Goal: Transaction & Acquisition: Download file/media

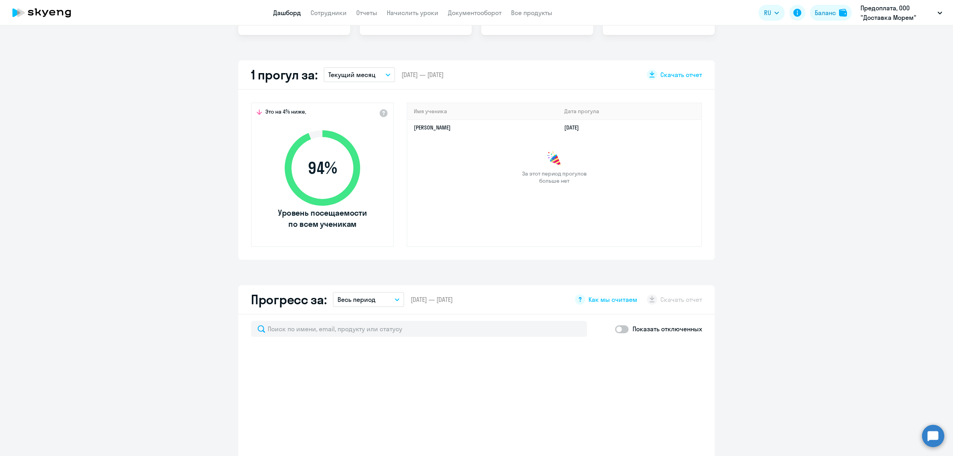
scroll to position [298, 0]
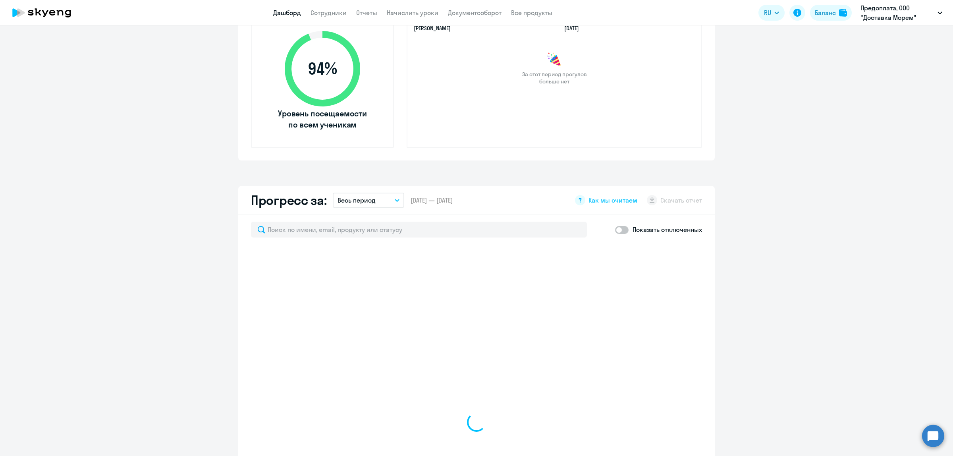
select select "30"
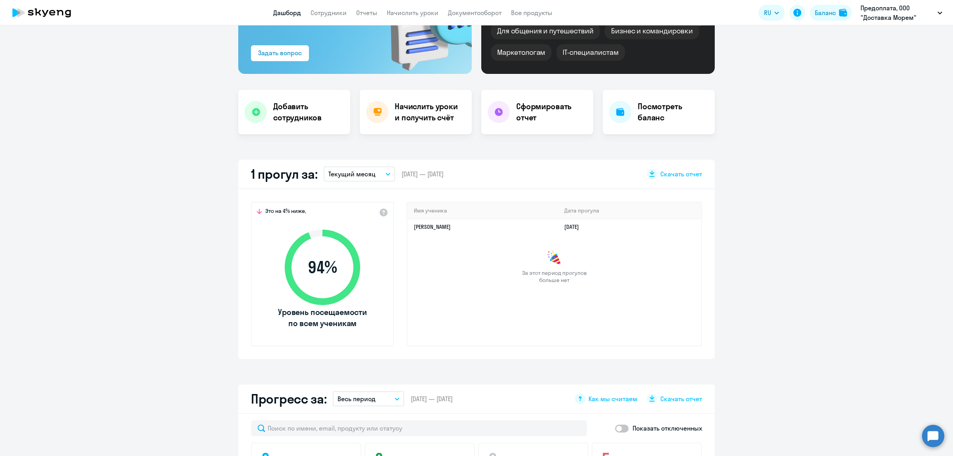
scroll to position [0, 0]
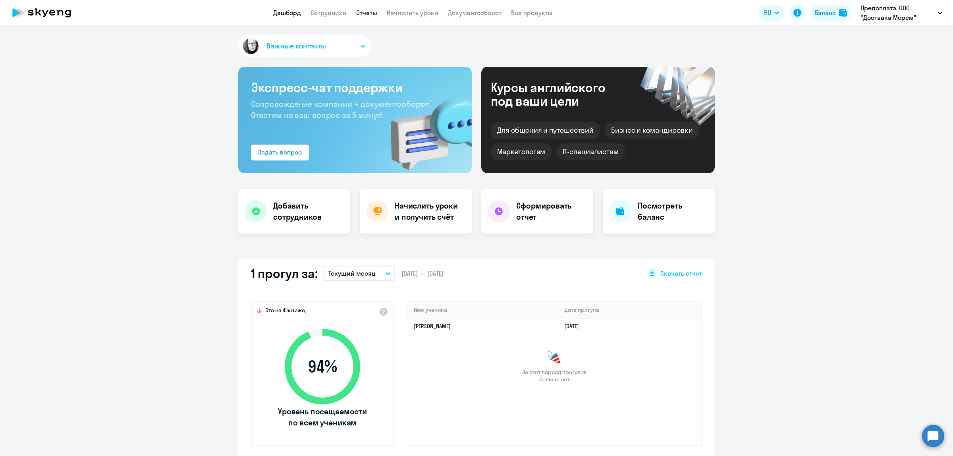
click at [372, 9] on link "Отчеты" at bounding box center [366, 13] width 21 height 8
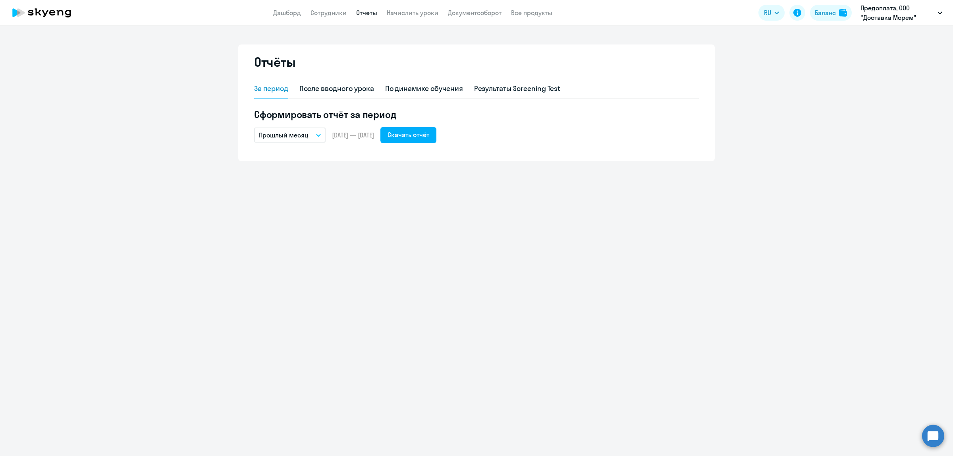
click at [318, 134] on icon "button" at bounding box center [318, 135] width 5 height 3
click at [303, 156] on li "Текущий месяц" at bounding box center [296, 157] width 84 height 20
click at [415, 135] on div "Скачать отчёт" at bounding box center [409, 135] width 42 height 10
click at [288, 14] on link "Дашборд" at bounding box center [287, 13] width 28 height 8
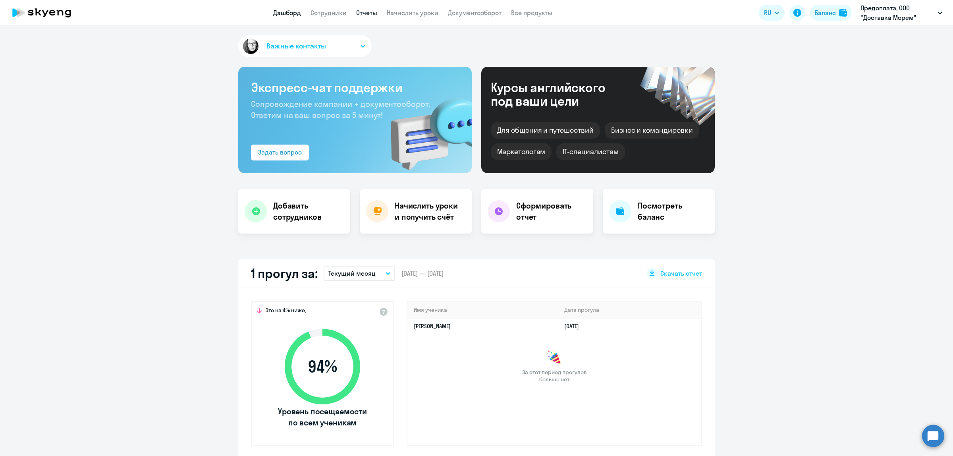
select select "30"
click at [359, 14] on link "Отчеты" at bounding box center [366, 13] width 21 height 8
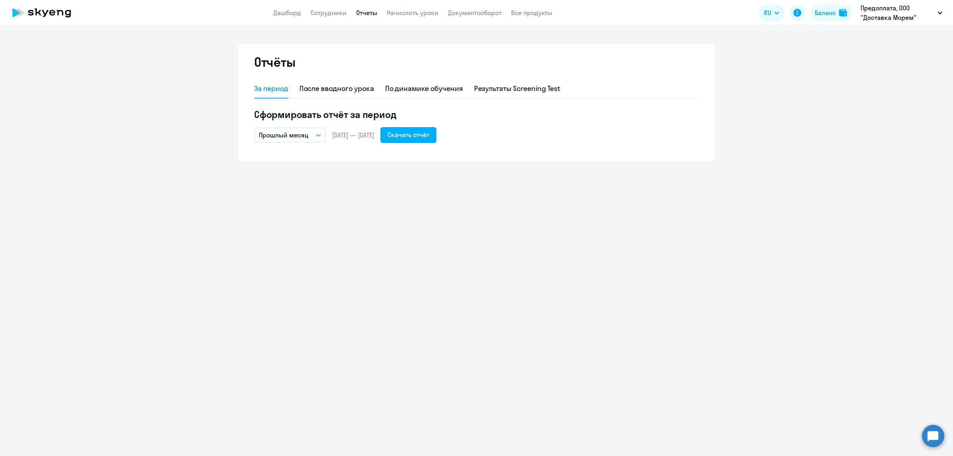
click at [314, 137] on button "Прошлый месяц" at bounding box center [289, 134] width 71 height 15
click at [300, 199] on li "Текущий квартал" at bounding box center [296, 197] width 84 height 20
click at [416, 141] on button "Скачать отчёт" at bounding box center [408, 135] width 56 height 16
click at [283, 18] on app-header "Дашборд Сотрудники Отчеты Начислить уроки Документооборот Все продукты Дашборд …" at bounding box center [476, 12] width 953 height 25
click at [320, 9] on link "Сотрудники" at bounding box center [328, 13] width 36 height 8
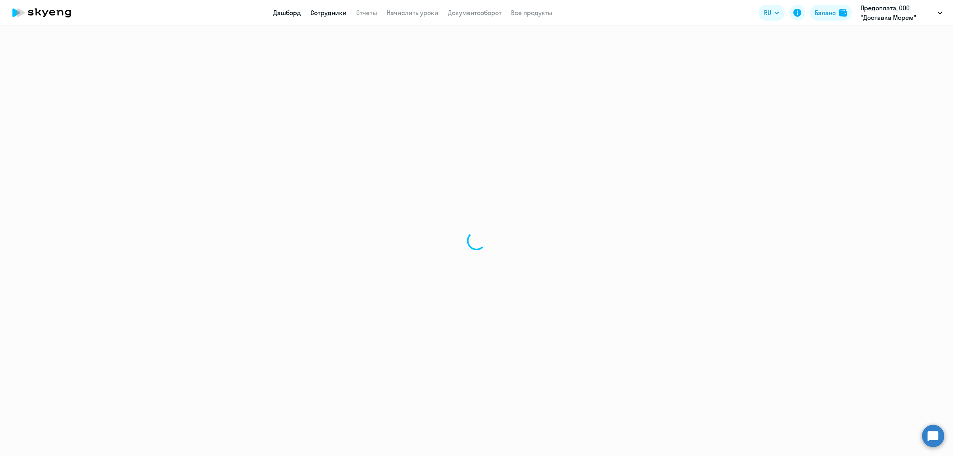
select select "30"
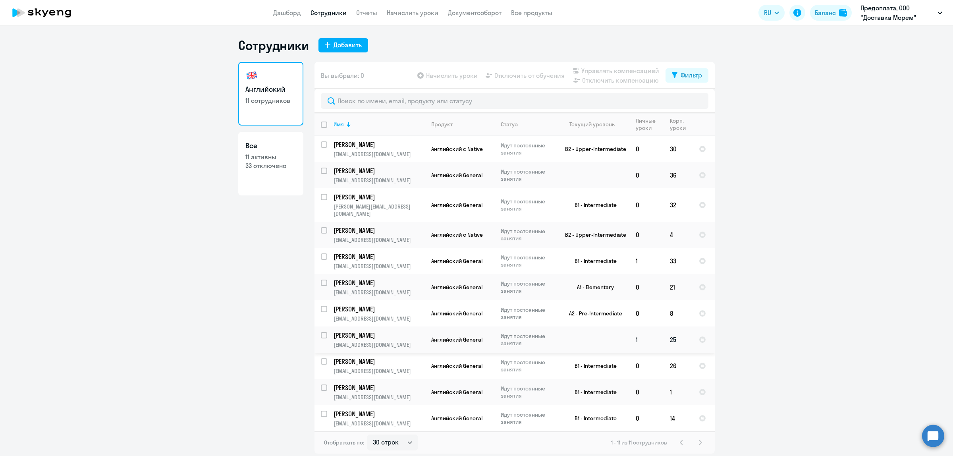
click at [399, 331] on p "Ильченко Владимир" at bounding box center [379, 335] width 90 height 9
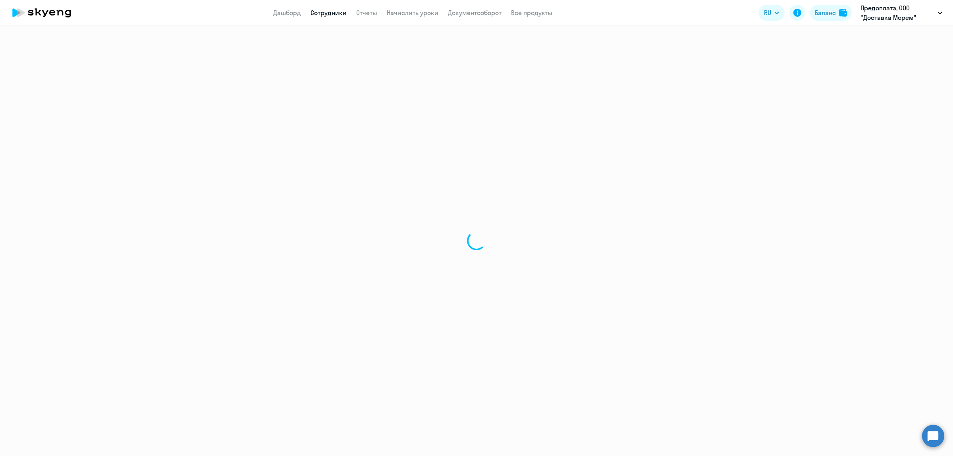
select select "english"
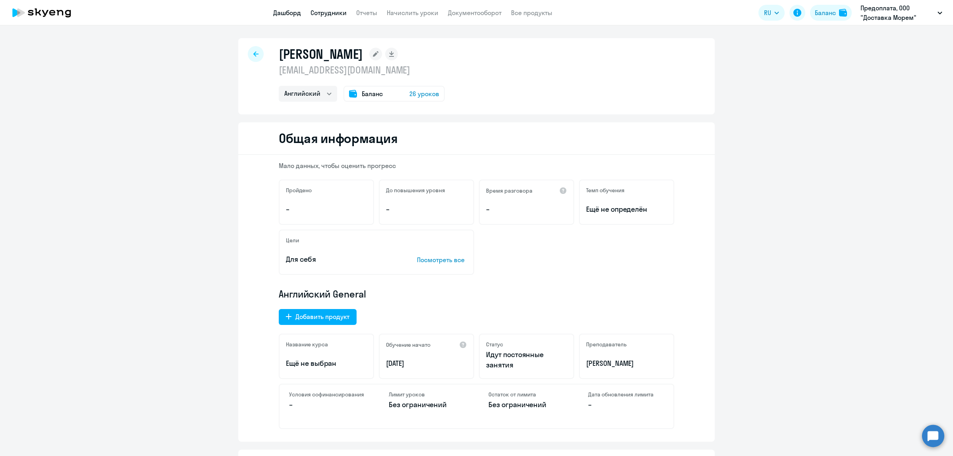
click at [285, 16] on link "Дашборд" at bounding box center [287, 13] width 28 height 8
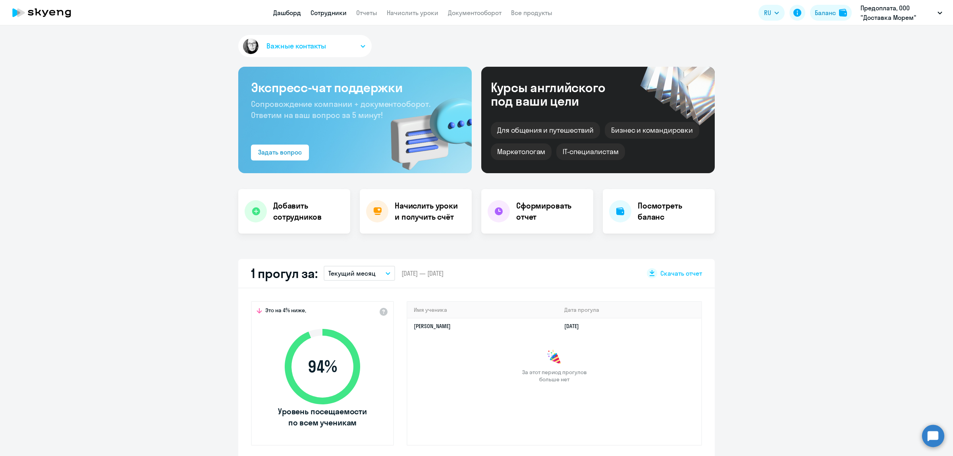
click at [342, 14] on link "Сотрудники" at bounding box center [328, 13] width 36 height 8
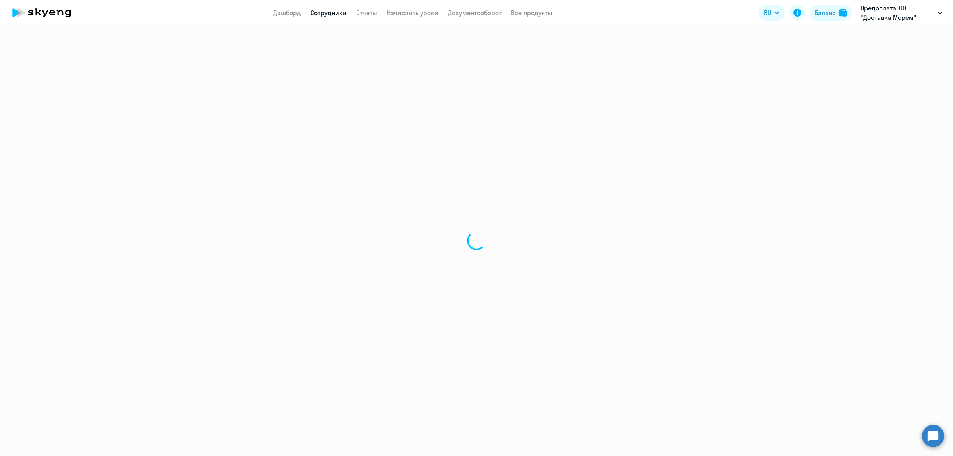
select select "30"
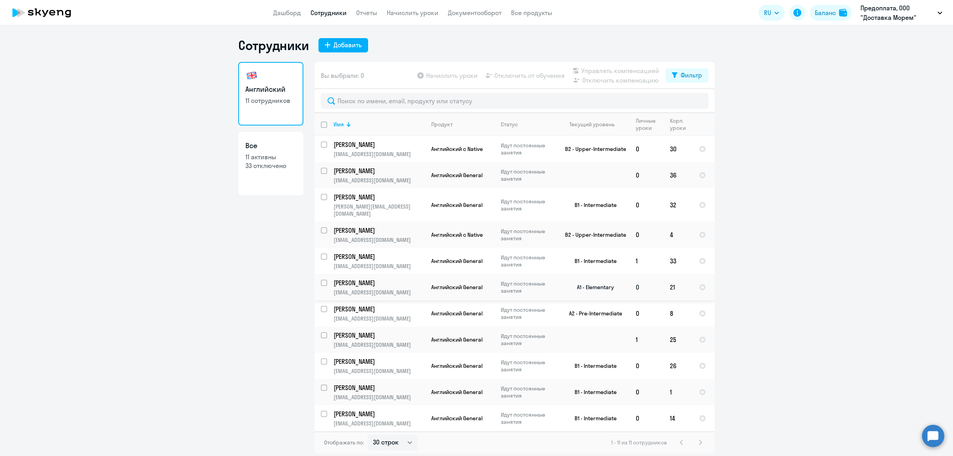
click at [361, 278] on p "Рой Ангелина" at bounding box center [379, 282] width 90 height 9
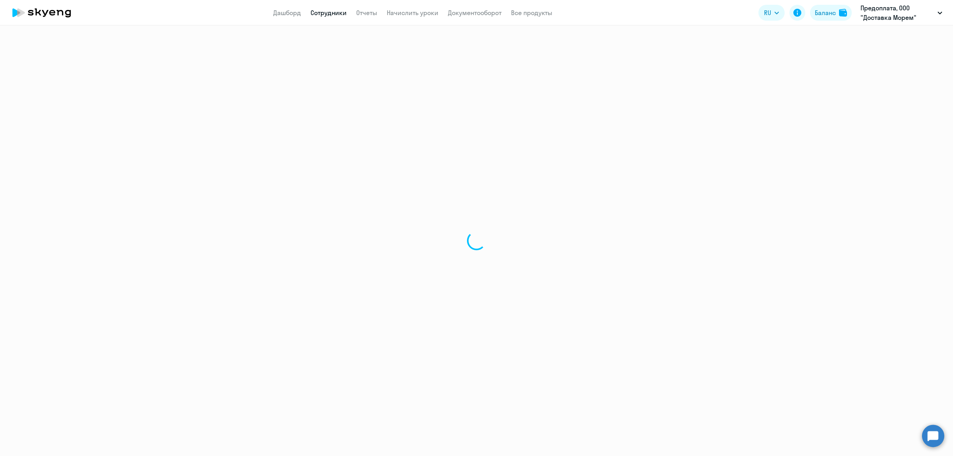
select select "english"
select select "30"
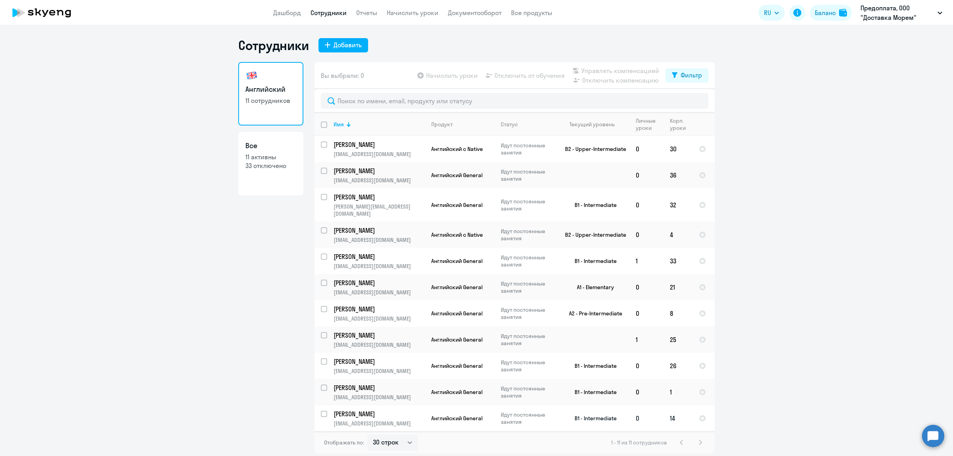
click at [379, 409] on p "Гаврилова Мария" at bounding box center [379, 413] width 90 height 9
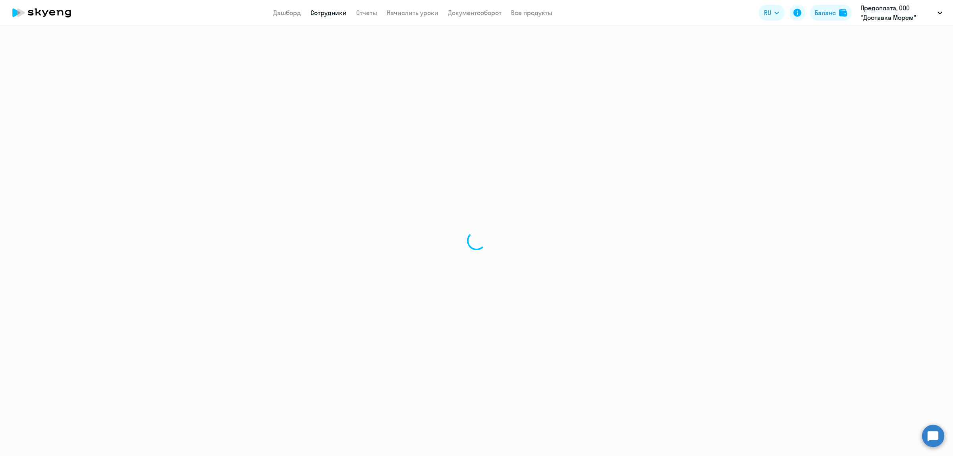
select select "english"
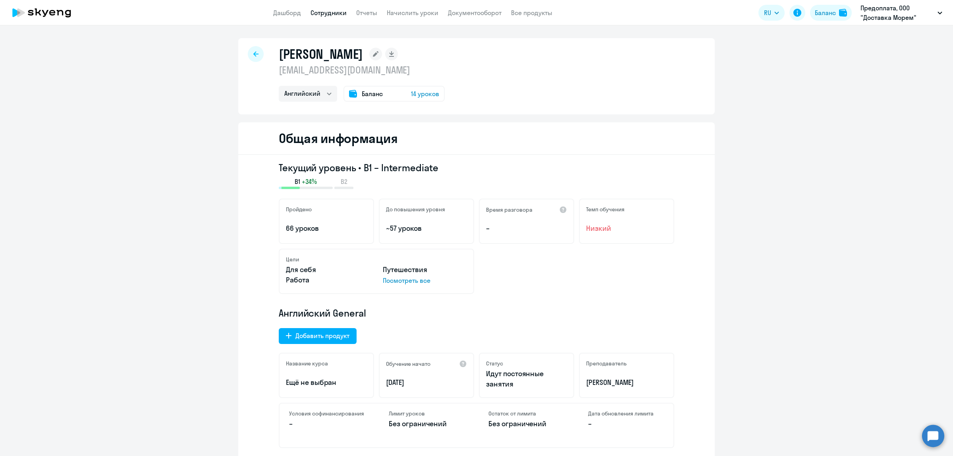
click at [316, 13] on link "Сотрудники" at bounding box center [328, 13] width 36 height 8
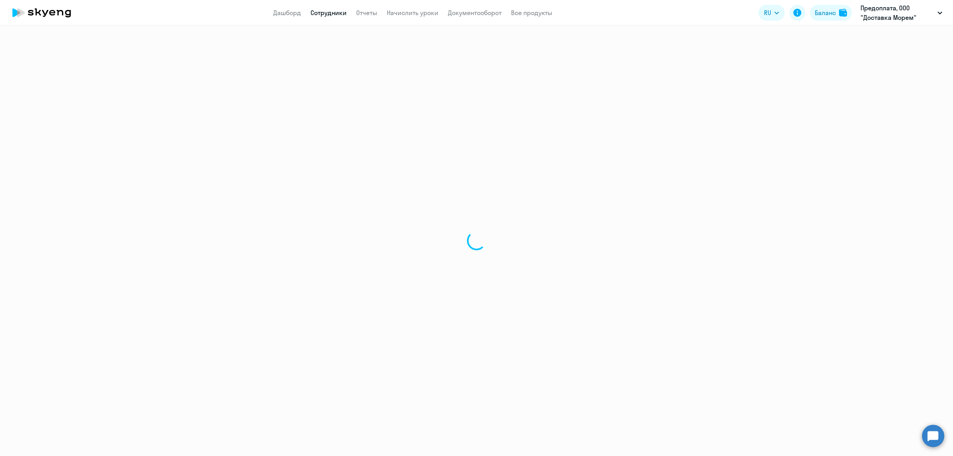
select select "30"
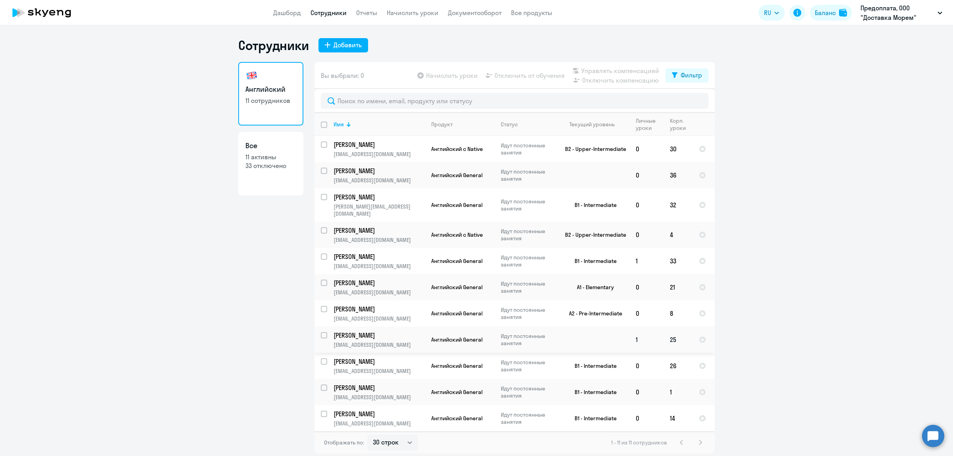
click at [384, 331] on p "Ильченко Владимир" at bounding box center [379, 335] width 90 height 9
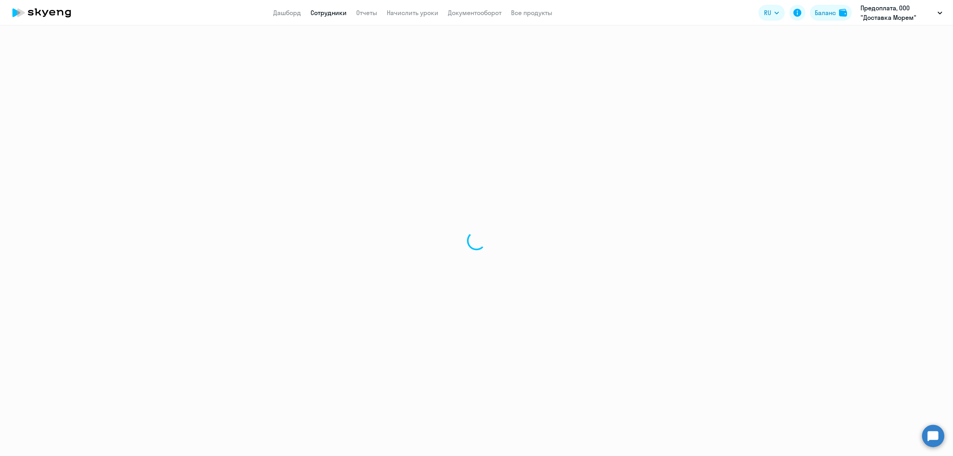
select select "english"
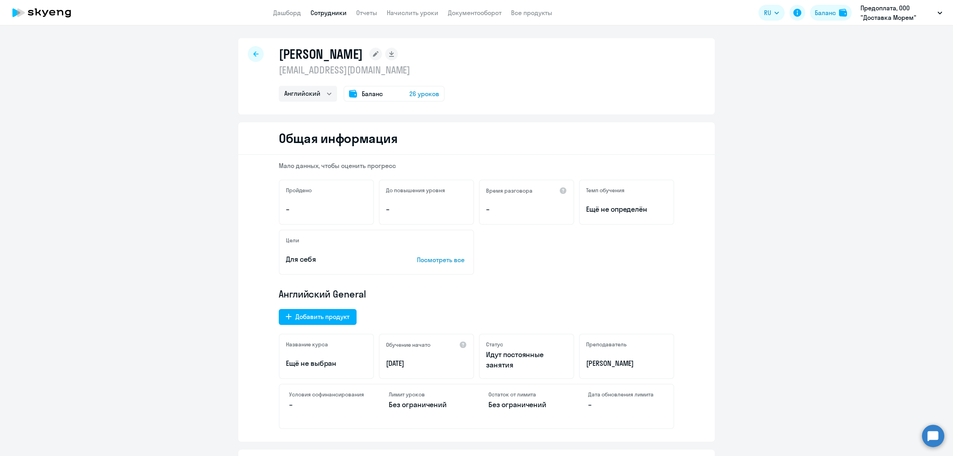
click at [248, 50] on div at bounding box center [256, 54] width 16 height 16
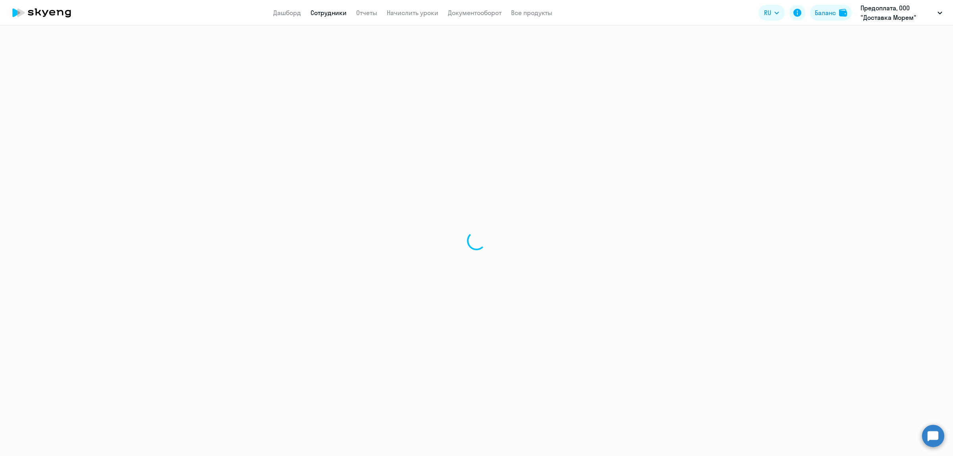
select select "30"
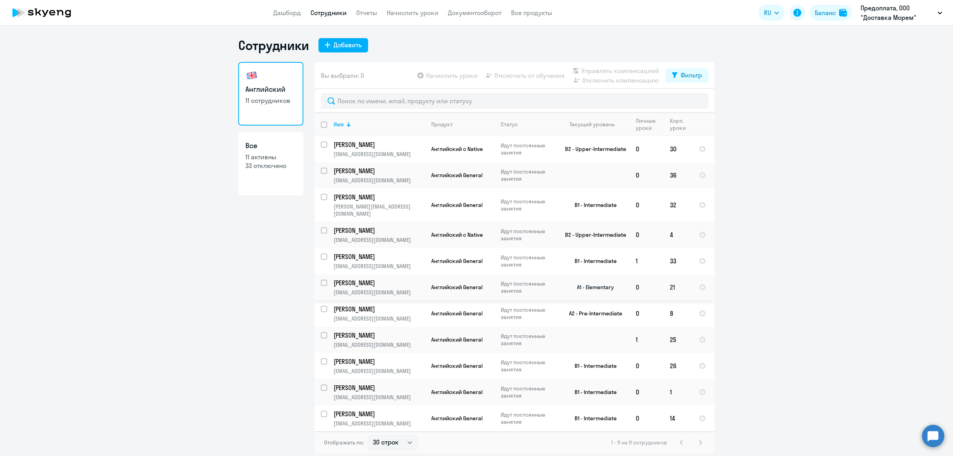
click at [356, 278] on p "Рой Ангелина" at bounding box center [379, 282] width 90 height 9
select select "english"
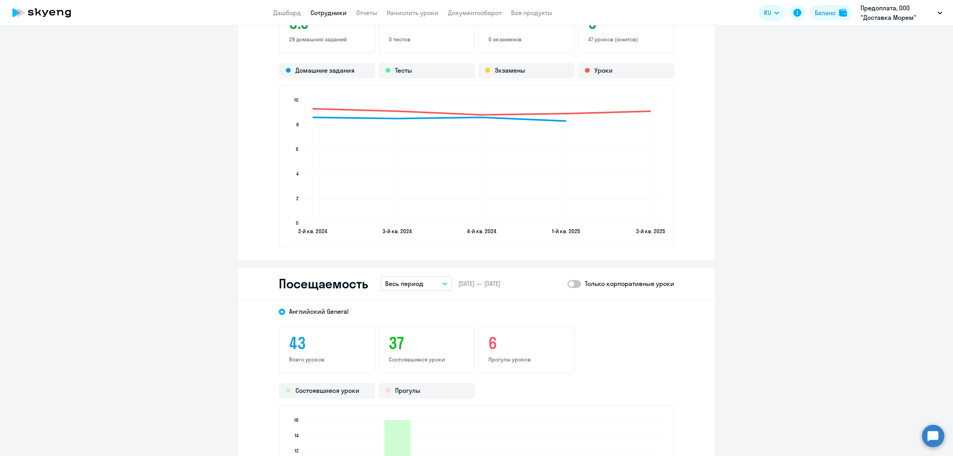
scroll to position [1042, 0]
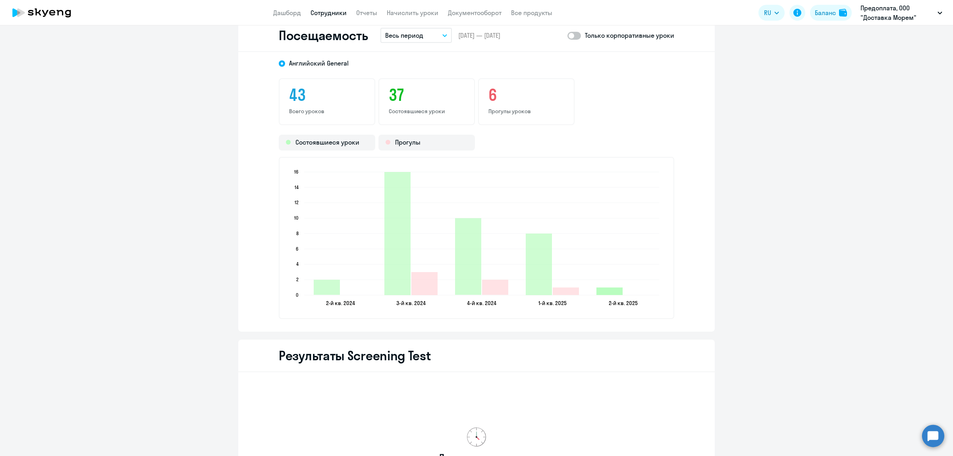
click at [604, 290] on icon "2025-04-06T21:00:00.000Z Состоявшиеся уроки 1" at bounding box center [609, 291] width 26 height 8
click at [442, 34] on icon "button" at bounding box center [444, 35] width 5 height 3
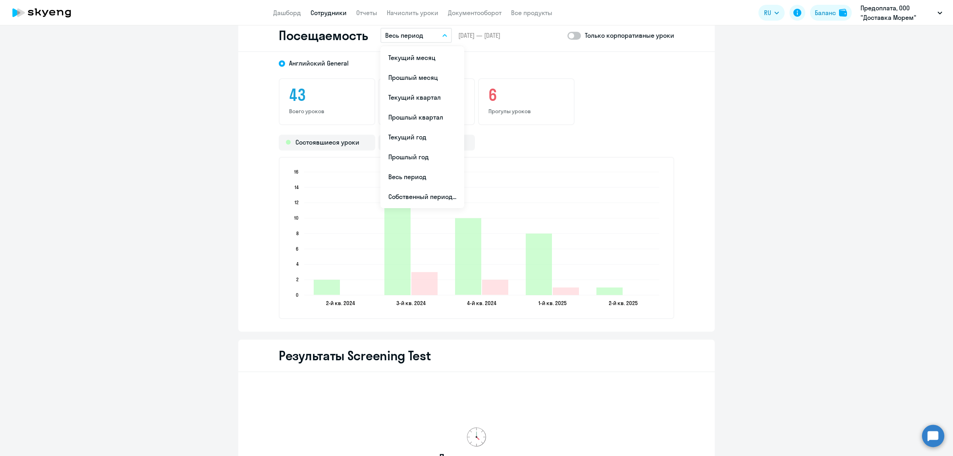
click at [626, 106] on div "43 Всего уроков 37 Состоявшиеся уроки 6 Прогулы уроков" at bounding box center [476, 101] width 395 height 47
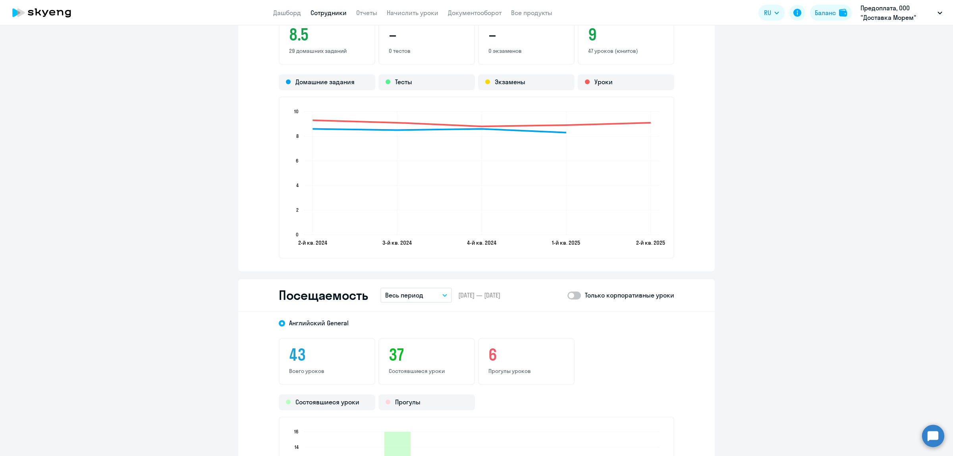
scroll to position [931, 0]
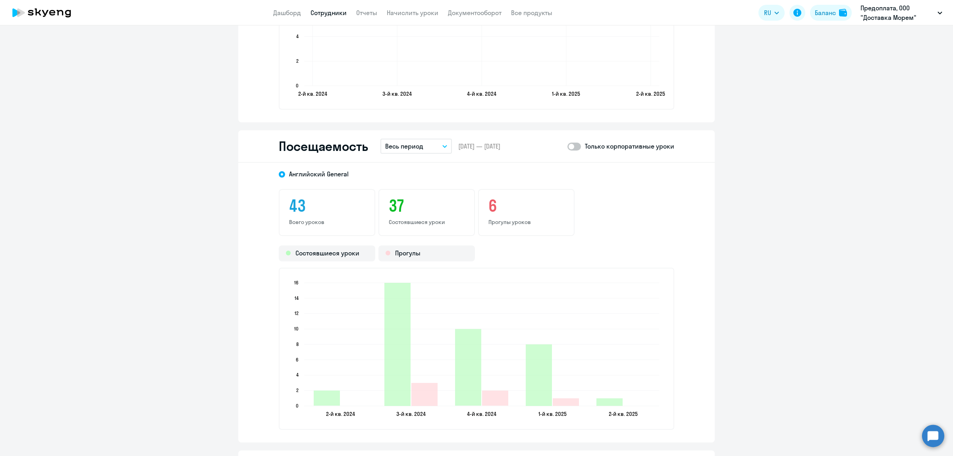
click at [438, 146] on button "Весь период" at bounding box center [415, 146] width 71 height 15
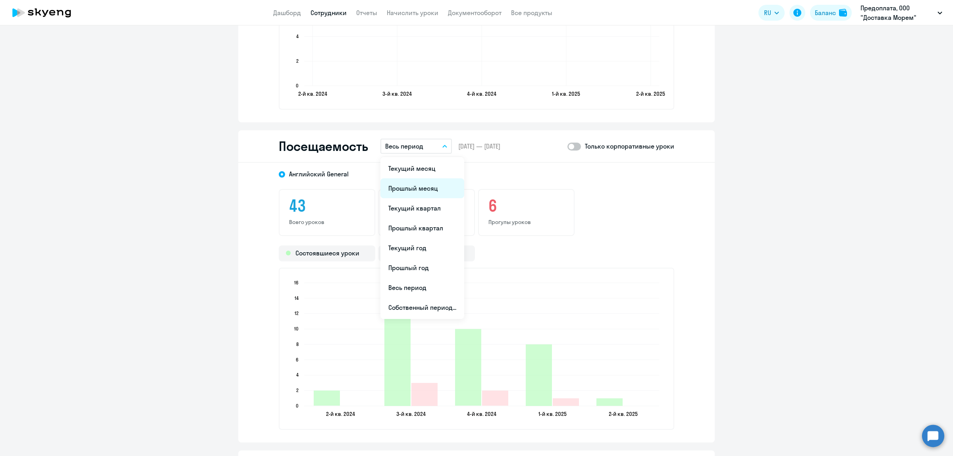
click at [429, 180] on li "Прошлый месяц" at bounding box center [422, 188] width 84 height 20
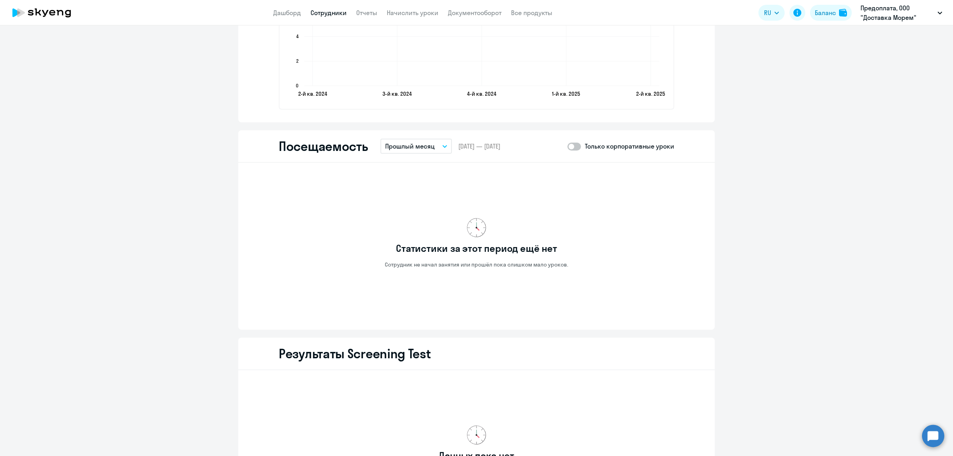
click at [434, 143] on button "Прошлый месяц" at bounding box center [415, 146] width 71 height 15
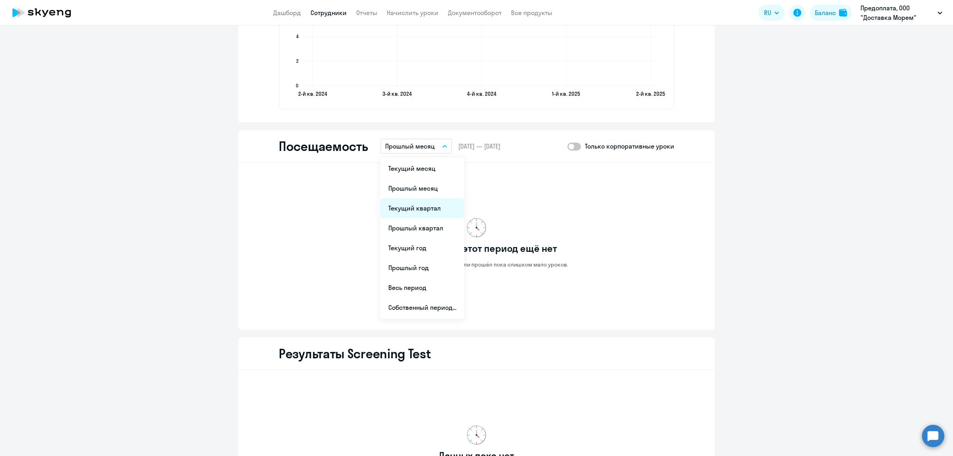
click at [427, 206] on li "Текущий квартал" at bounding box center [422, 208] width 84 height 20
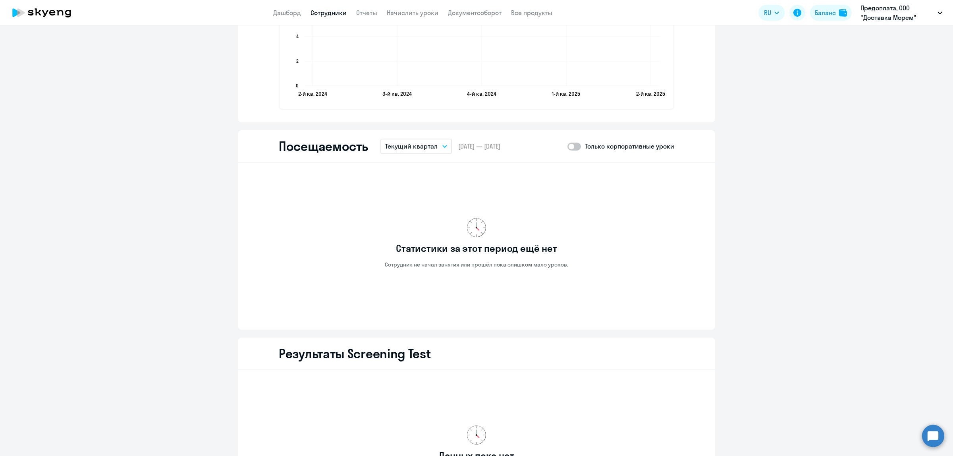
click at [438, 144] on button "Текущий квартал" at bounding box center [415, 146] width 71 height 15
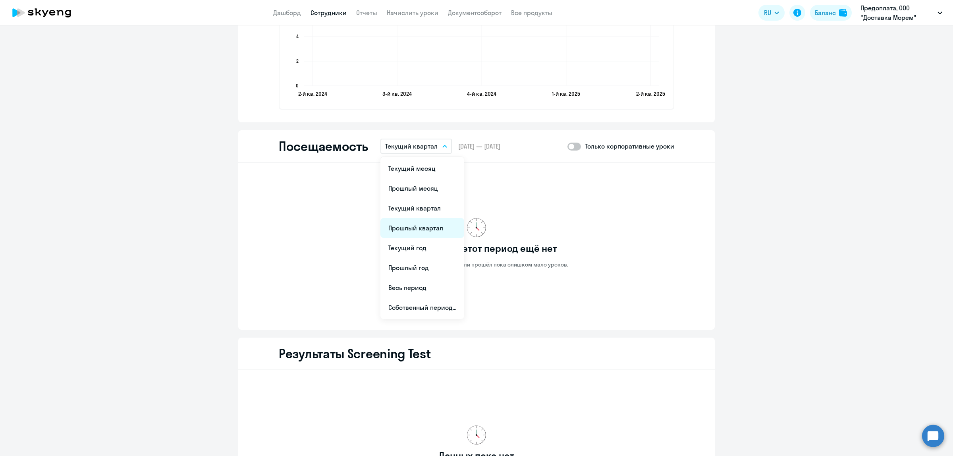
click at [423, 224] on li "Прошлый квартал" at bounding box center [422, 228] width 84 height 20
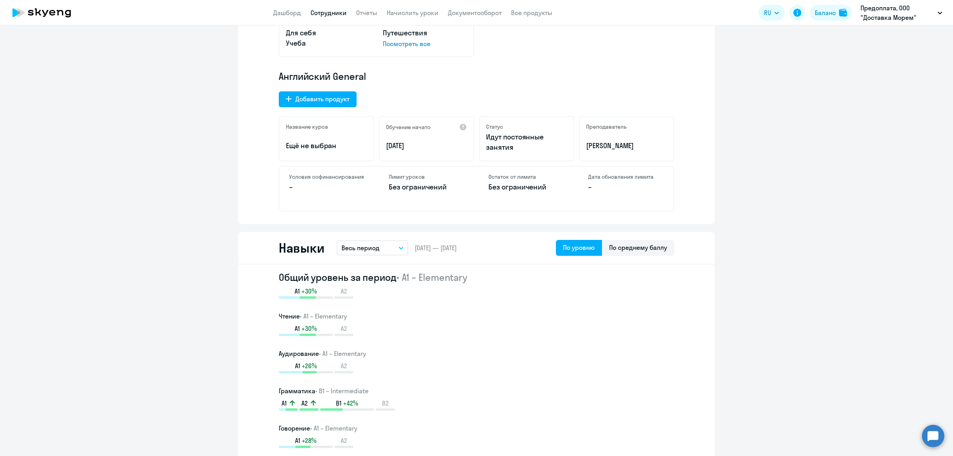
scroll to position [0, 0]
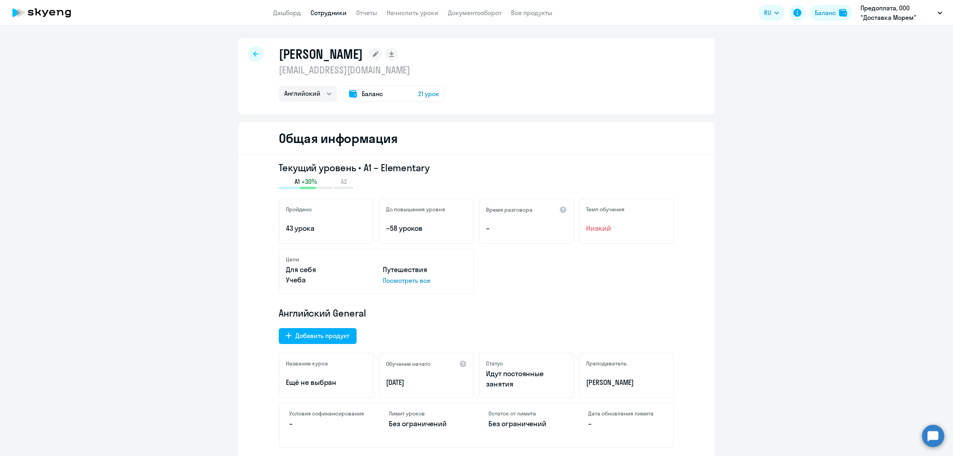
click at [248, 52] on div at bounding box center [256, 54] width 16 height 16
select select "30"
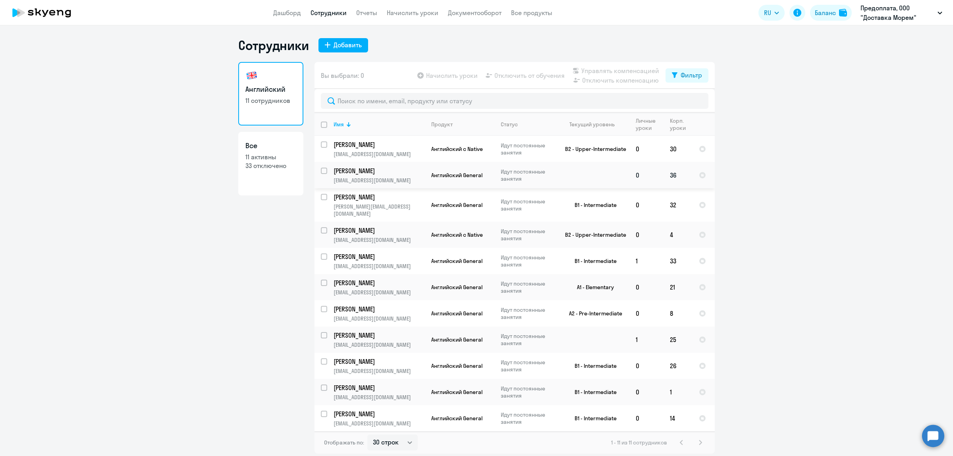
click at [391, 170] on p "Сушков Денис" at bounding box center [379, 170] width 90 height 9
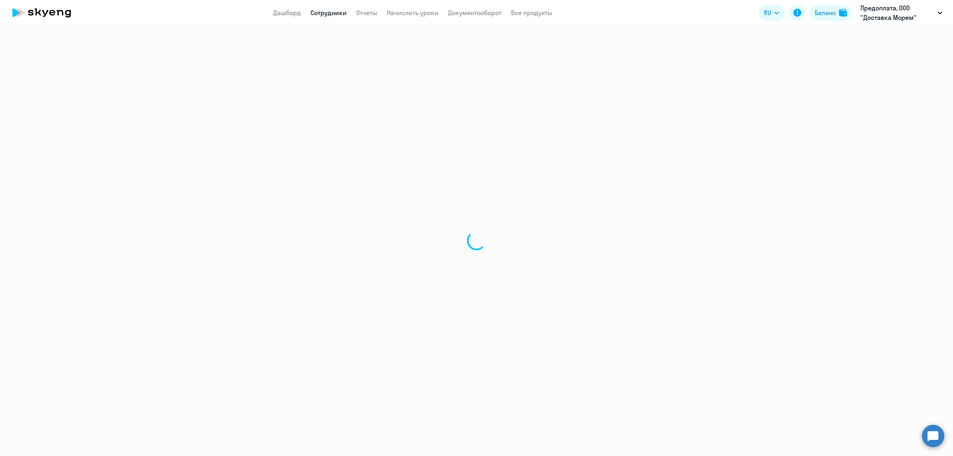
select select "english"
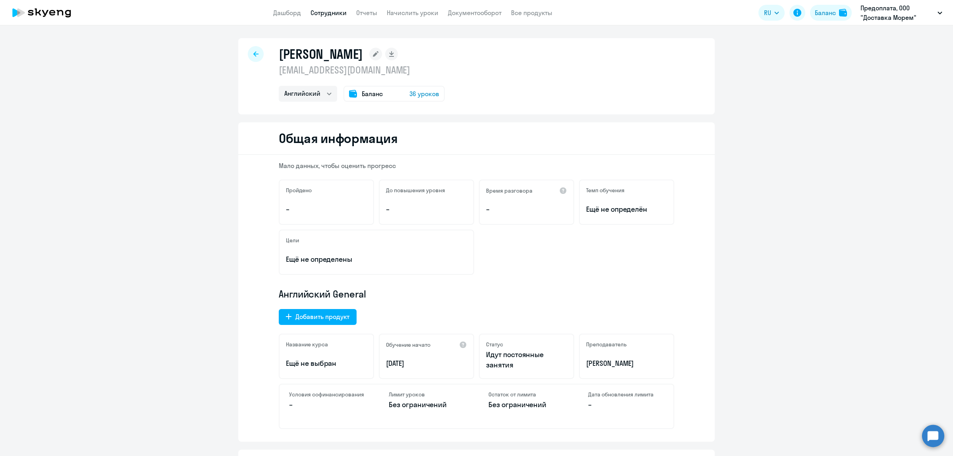
click at [253, 54] on icon at bounding box center [255, 53] width 5 height 5
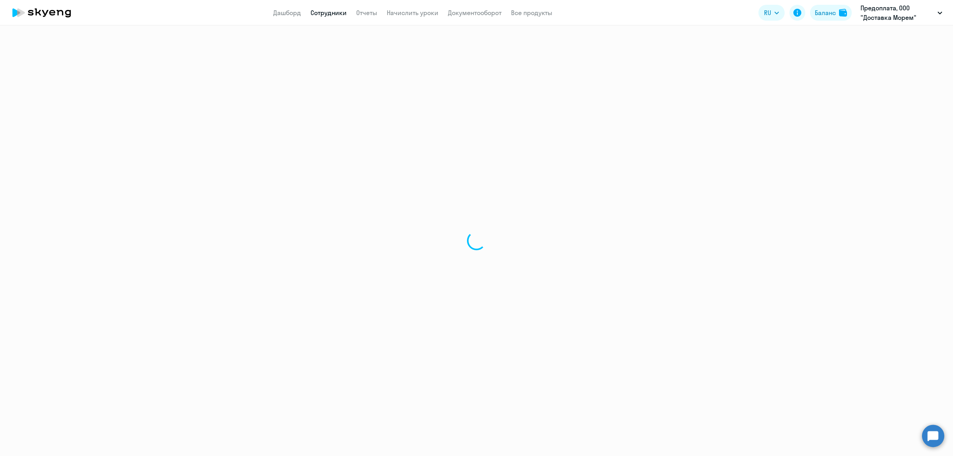
select select "30"
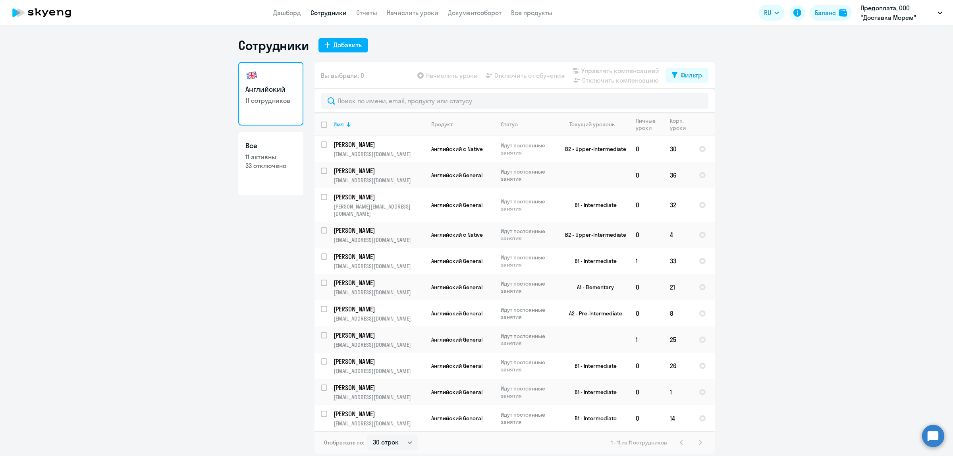
click at [376, 4] on app-header "Дашборд Сотрудники Отчеты Начислить уроки Документооборот Все продукты Дашборд …" at bounding box center [476, 12] width 953 height 25
click at [371, 12] on link "Отчеты" at bounding box center [366, 13] width 21 height 8
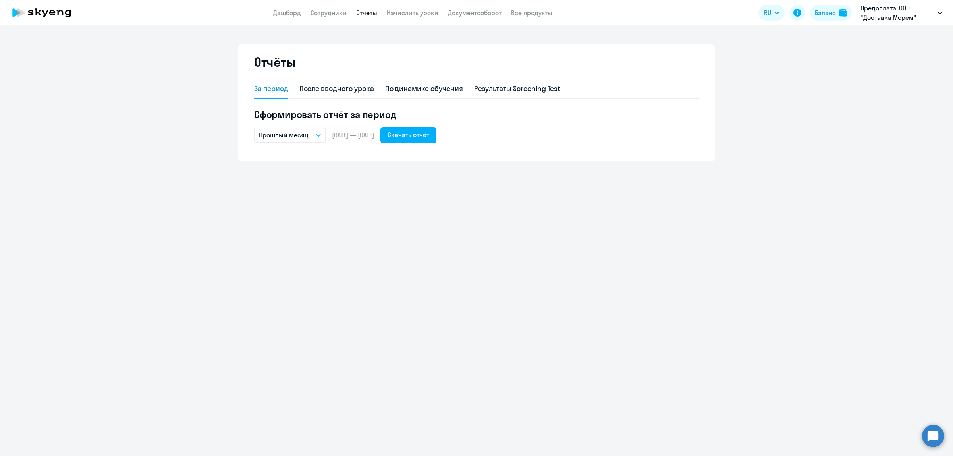
click at [319, 134] on button "Прошлый месяц" at bounding box center [289, 134] width 71 height 15
click at [297, 235] on li "Текущий год" at bounding box center [296, 237] width 84 height 20
click at [421, 138] on div "Скачать отчёт" at bounding box center [409, 135] width 42 height 10
click at [322, 14] on link "Сотрудники" at bounding box center [328, 13] width 36 height 8
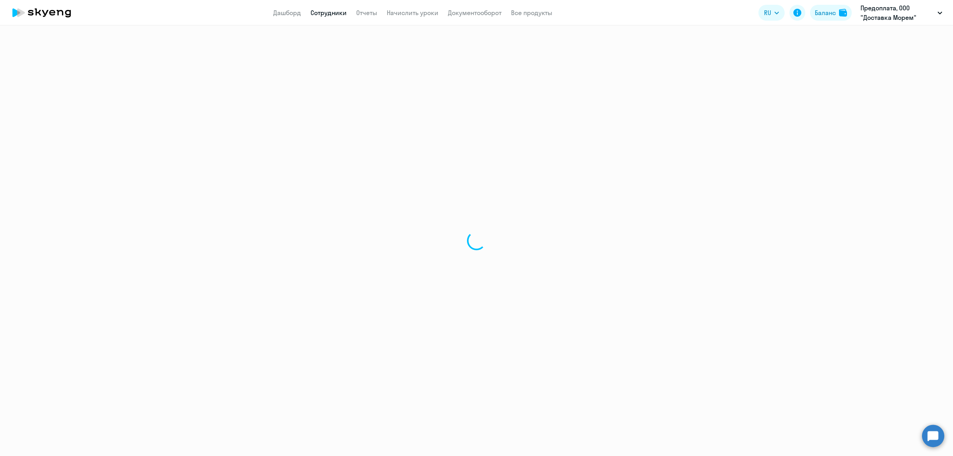
select select "30"
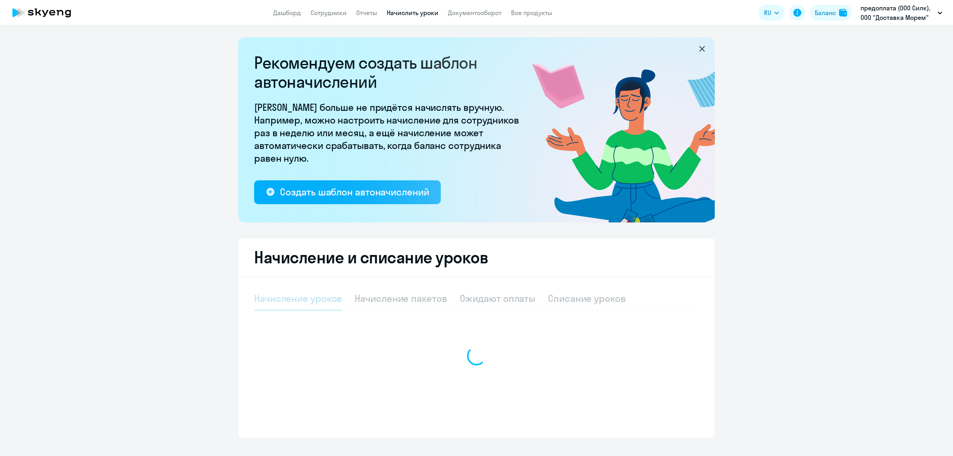
select select "10"
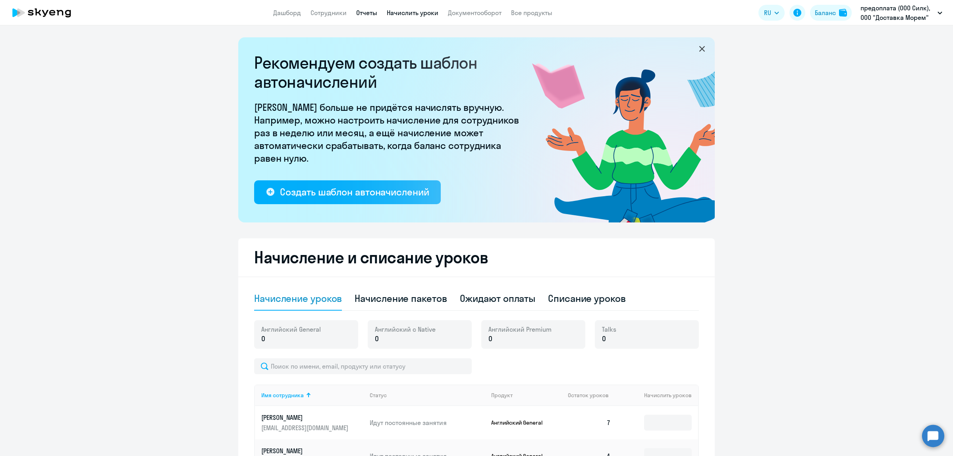
click at [361, 14] on link "Отчеты" at bounding box center [366, 13] width 21 height 8
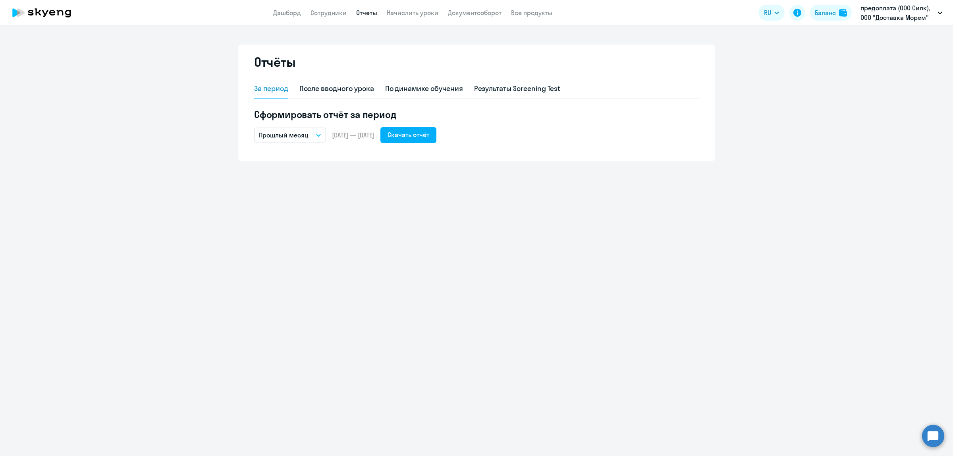
click at [317, 135] on button "Прошлый месяц" at bounding box center [289, 134] width 71 height 15
click at [301, 158] on li "Текущий месяц" at bounding box center [296, 157] width 84 height 20
click at [411, 139] on button "Скачать отчёт" at bounding box center [408, 135] width 56 height 16
click at [316, 134] on button "Текущий месяц" at bounding box center [289, 134] width 71 height 15
click at [298, 201] on li "Текущий квартал" at bounding box center [296, 197] width 84 height 20
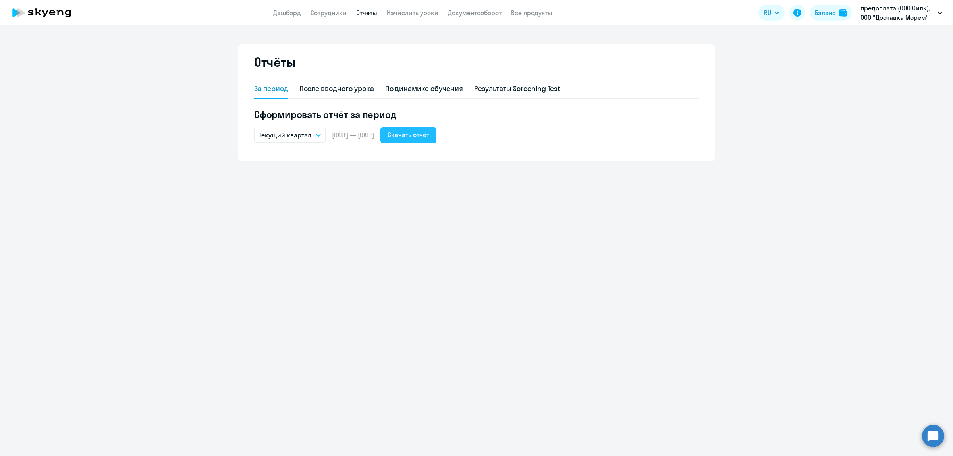
click at [429, 135] on div "Скачать отчёт" at bounding box center [409, 135] width 42 height 10
click at [322, 7] on app-header "Дашборд Сотрудники Отчеты Начислить уроки Документооборот Все продукты Дашборд …" at bounding box center [476, 12] width 953 height 25
click at [322, 9] on link "Сотрудники" at bounding box center [328, 13] width 36 height 8
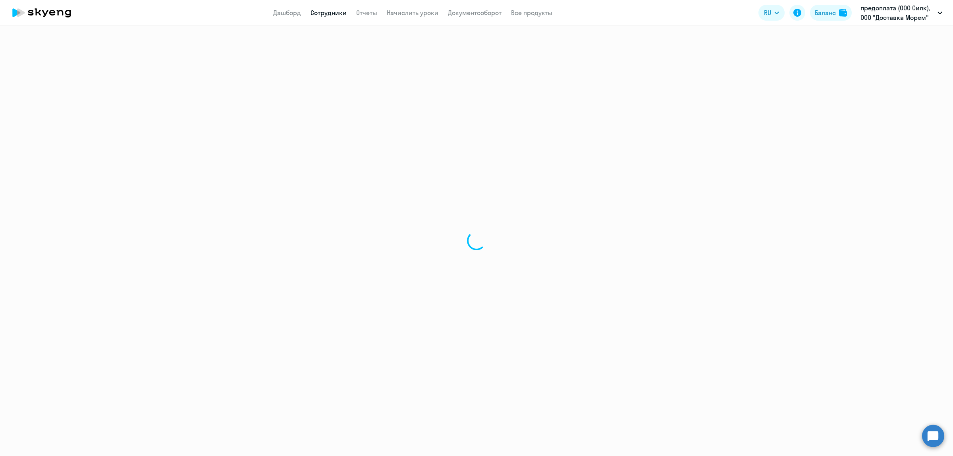
select select "30"
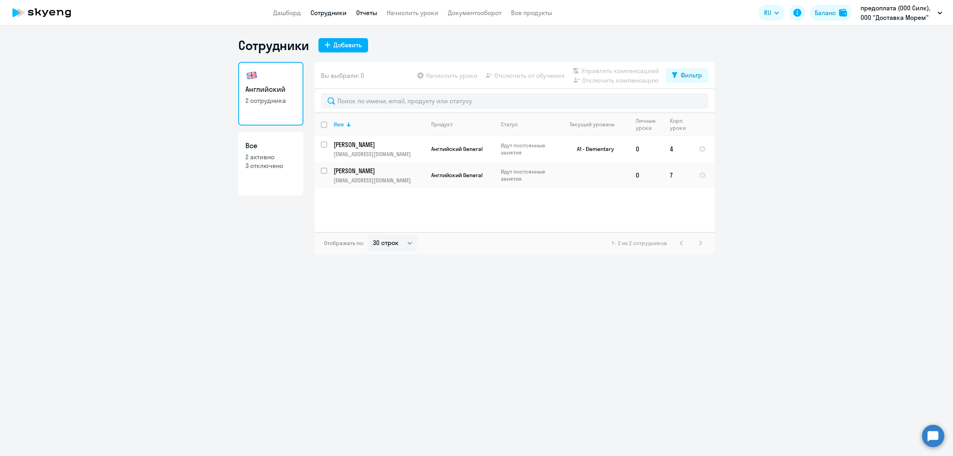
click at [368, 12] on link "Отчеты" at bounding box center [366, 13] width 21 height 8
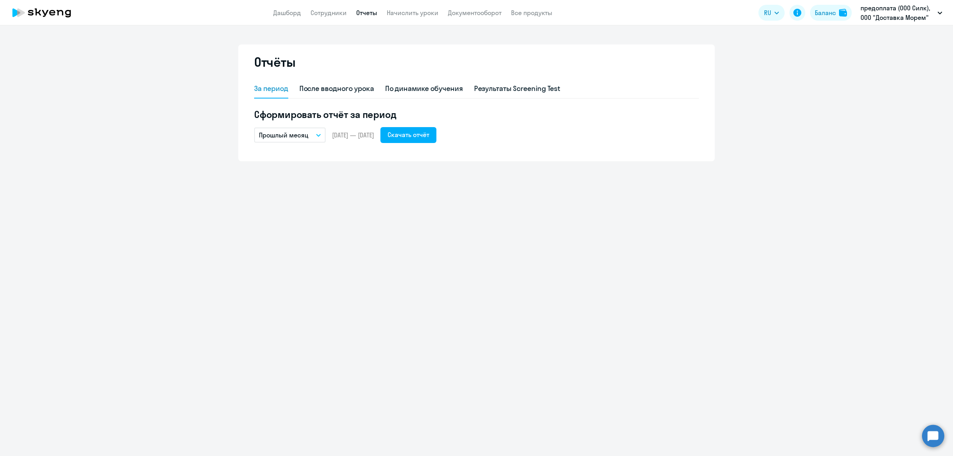
click at [324, 135] on div "Прошлый месяц – [DATE] — [DATE] Скачать отчёт" at bounding box center [476, 135] width 445 height 16
click at [320, 134] on icon "button" at bounding box center [318, 135] width 5 height 3
click at [366, 261] on div "Отчёты За период После вводного урока По динамике обучения Результаты Screening…" at bounding box center [476, 240] width 953 height 430
click at [309, 136] on button "Прошлый месяц" at bounding box center [289, 134] width 71 height 15
click at [285, 237] on li "Текущий год" at bounding box center [296, 237] width 84 height 20
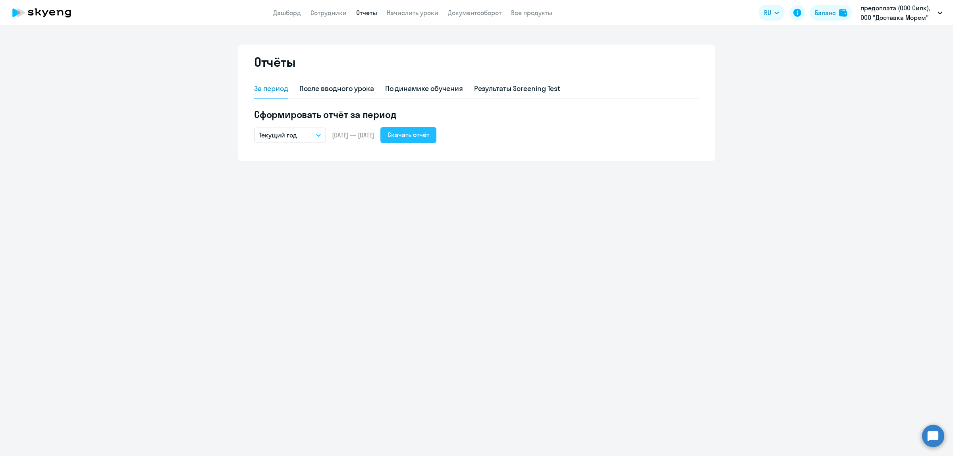
click at [426, 132] on div "Скачать отчёт" at bounding box center [409, 135] width 42 height 10
